Goal: Information Seeking & Learning: Find specific fact

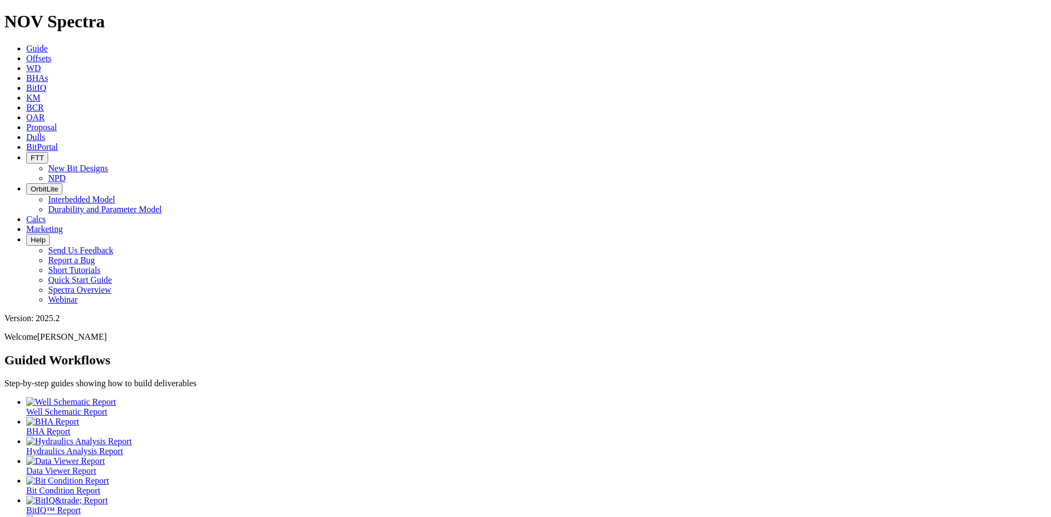
click at [26, 93] on icon at bounding box center [26, 97] width 0 height 9
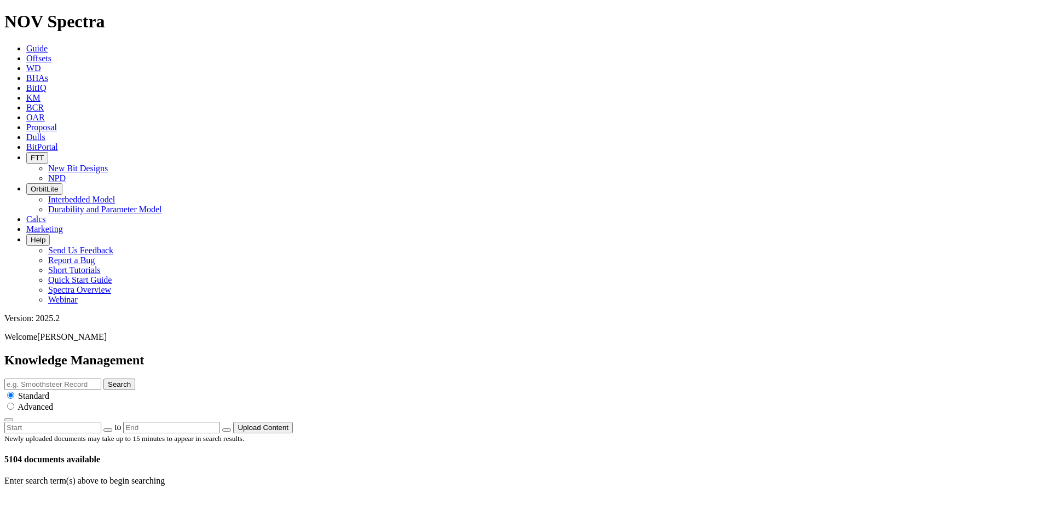
click at [101, 379] on input "text" at bounding box center [52, 384] width 97 height 11
paste input "10192078"
type input "10192078"
click at [135, 379] on button "Search" at bounding box center [119, 384] width 32 height 11
click at [101, 379] on input "10192078" at bounding box center [52, 384] width 97 height 11
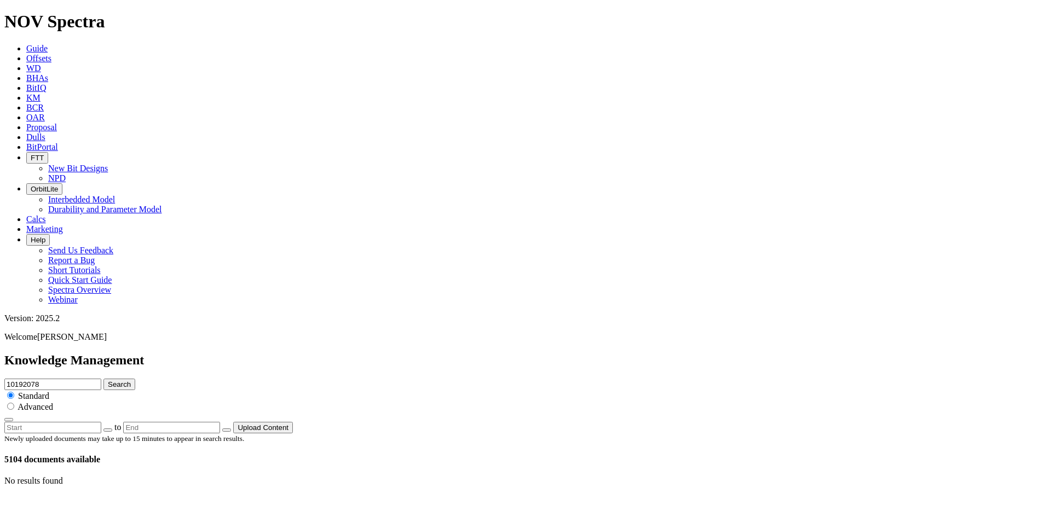
click at [108, 380] on icon "submit" at bounding box center [108, 384] width 0 height 8
click at [14, 403] on input "radio" at bounding box center [10, 406] width 7 height 7
radio input "true"
radio input "false"
click at [135, 379] on button "Search" at bounding box center [119, 384] width 32 height 11
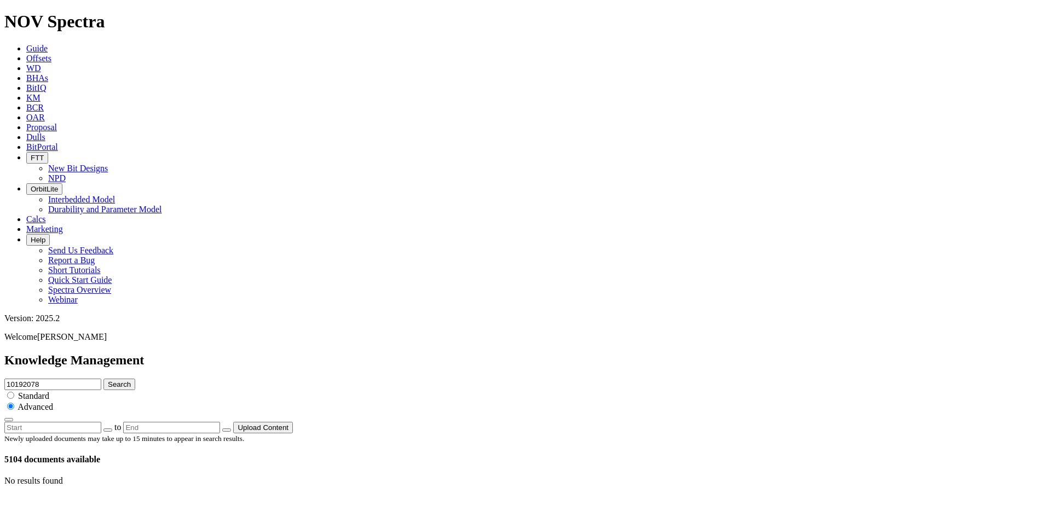
drag, startPoint x: 512, startPoint y: 60, endPoint x: 403, endPoint y: 48, distance: 109.7
click at [403, 353] on div "Knowledge Management 10192078 Search Standard Advanced to Upload Content" at bounding box center [525, 393] width 1042 height 80
paste input "9081849"
type input "19081849"
click at [135, 379] on button "Search" at bounding box center [119, 384] width 32 height 11
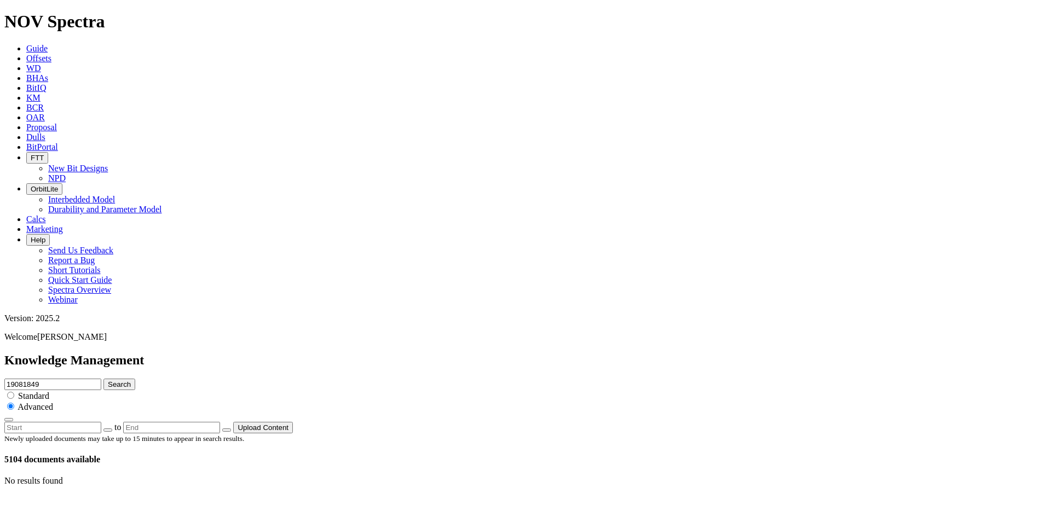
click at [135, 379] on button "Search" at bounding box center [119, 384] width 32 height 11
